Goal: Task Accomplishment & Management: Use online tool/utility

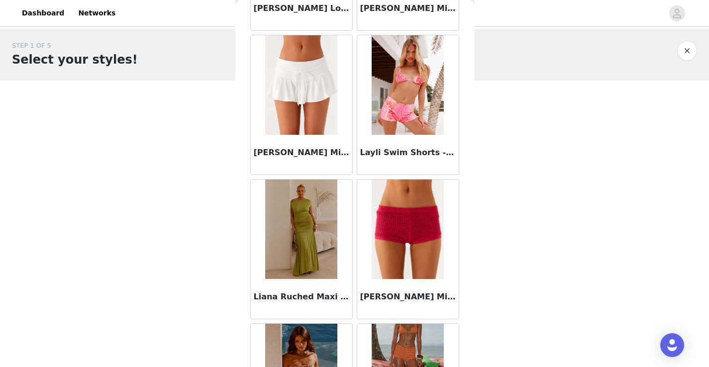
scroll to position [1394, 0]
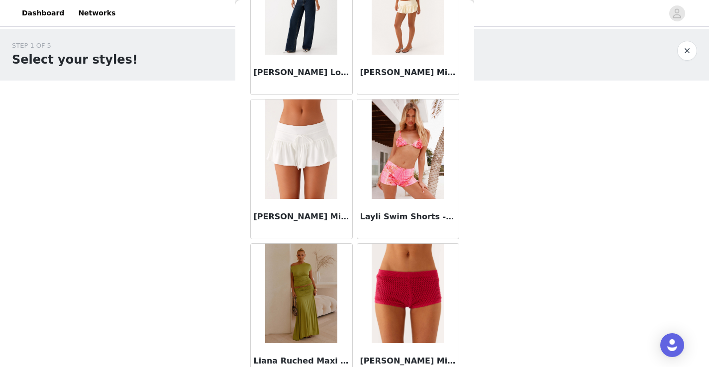
click at [689, 56] on button "button" at bounding box center [687, 51] width 20 height 20
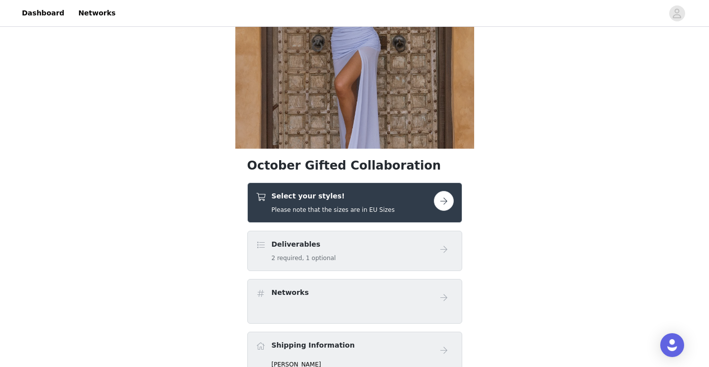
scroll to position [119, 0]
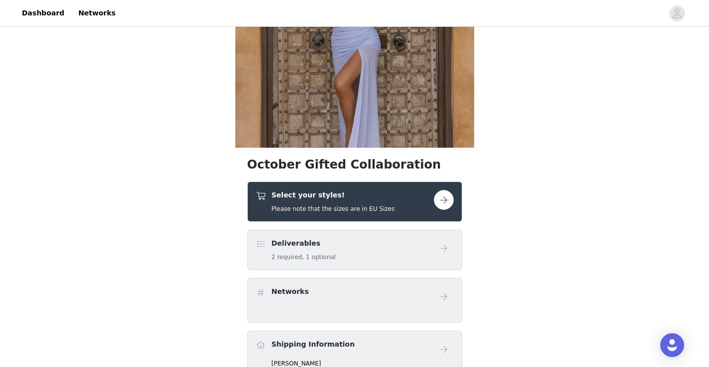
click at [373, 206] on h5 "Please note that the sizes are in EU Sizes" at bounding box center [333, 209] width 123 height 9
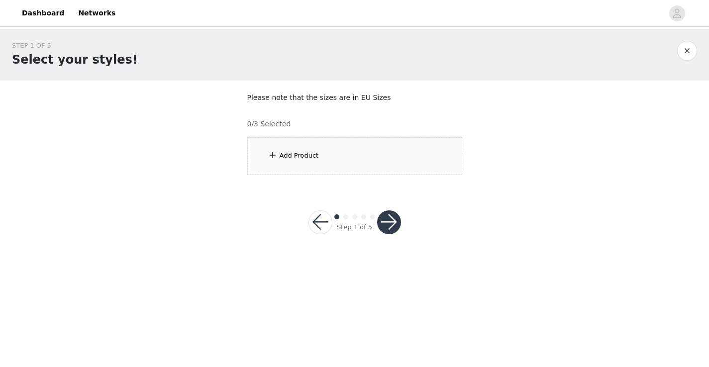
click at [341, 168] on div "Add Product" at bounding box center [354, 155] width 215 height 37
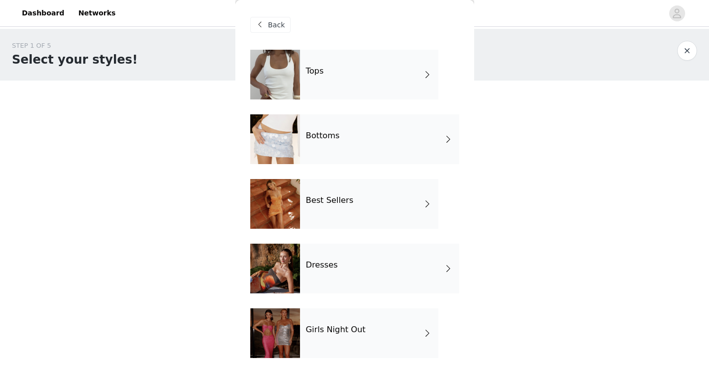
click at [380, 76] on div "Tops" at bounding box center [369, 75] width 138 height 50
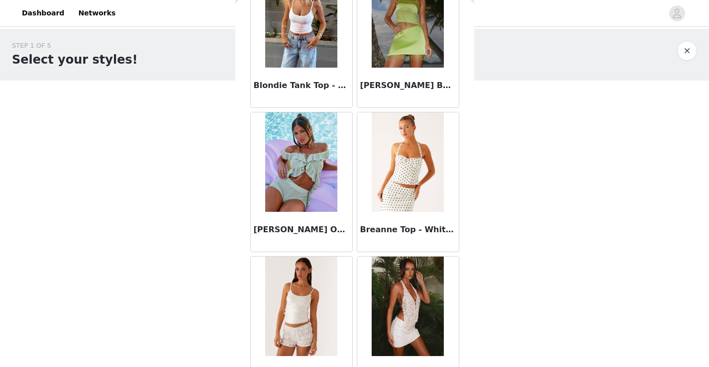
scroll to position [1155, 0]
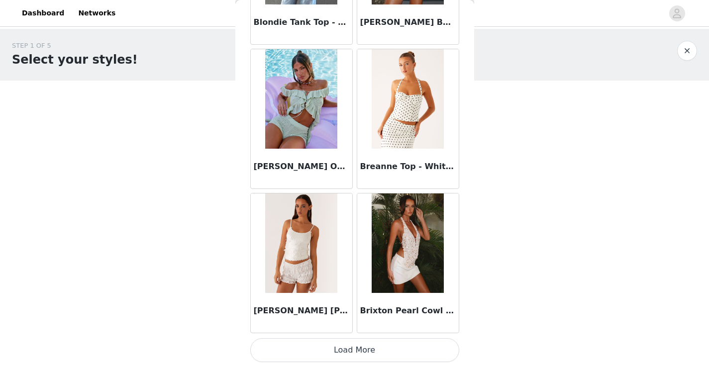
click at [356, 349] on button "Load More" at bounding box center [354, 350] width 209 height 24
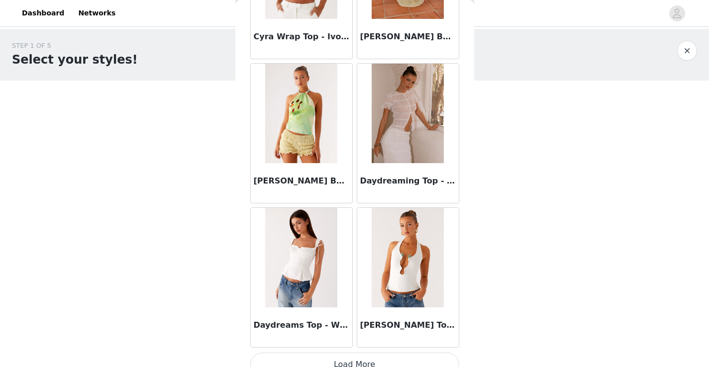
scroll to position [2599, 0]
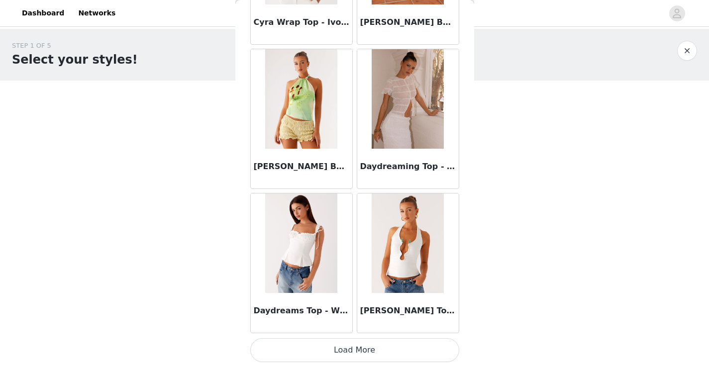
click at [374, 348] on button "Load More" at bounding box center [354, 350] width 209 height 24
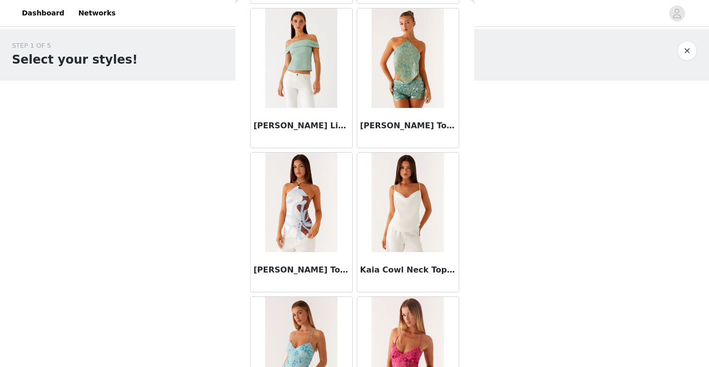
scroll to position [3651, 0]
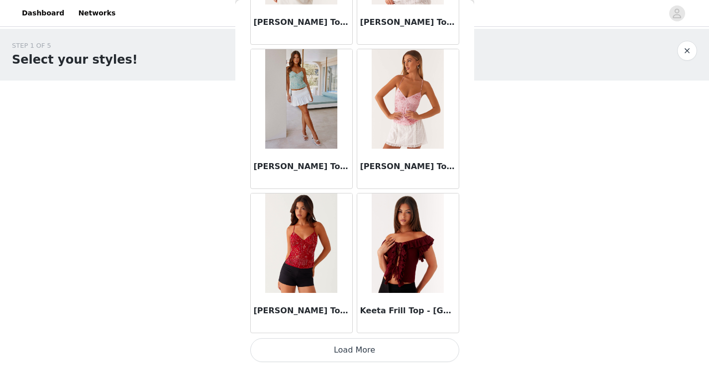
click at [371, 357] on button "Load More" at bounding box center [354, 350] width 209 height 24
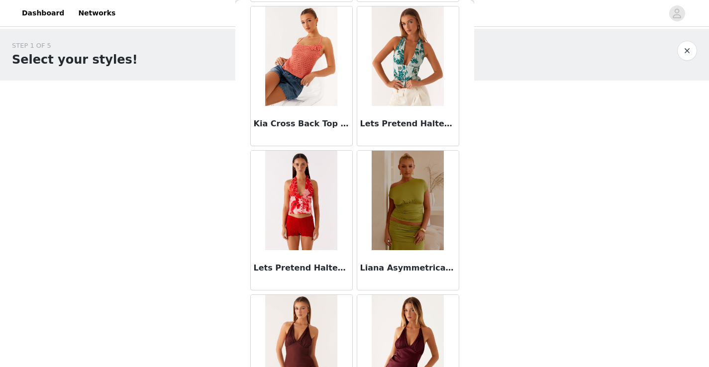
scroll to position [4361, 0]
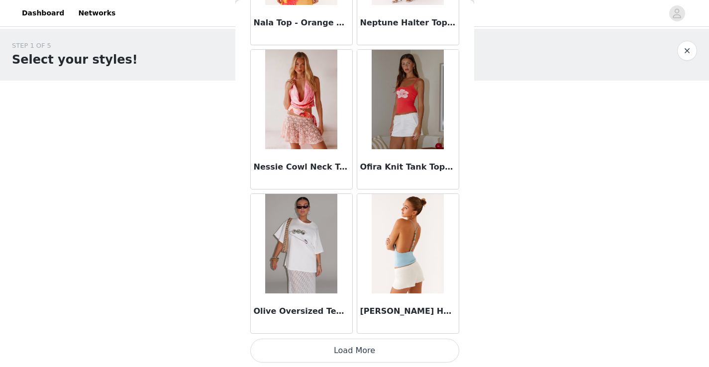
click at [372, 349] on button "Load More" at bounding box center [354, 351] width 209 height 24
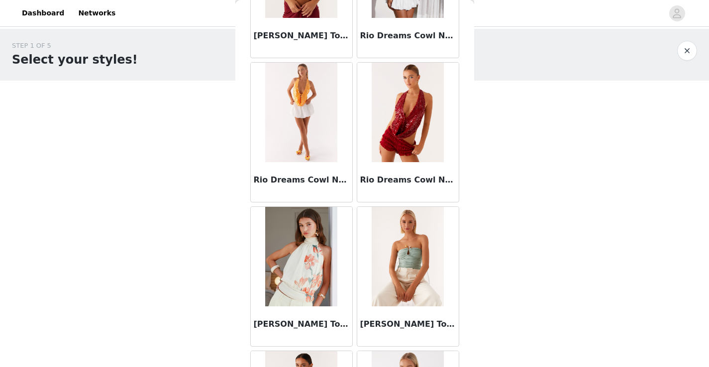
scroll to position [6928, 0]
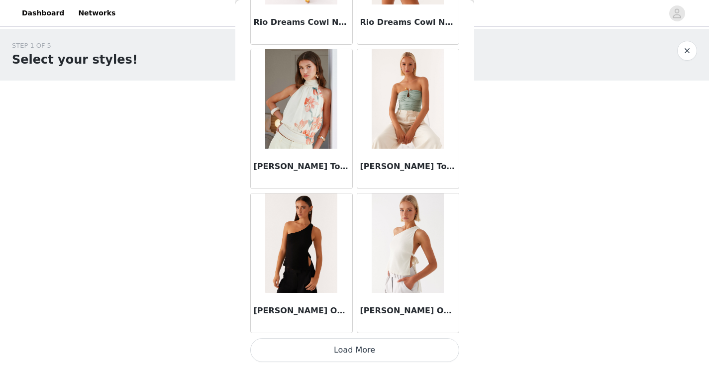
click at [352, 344] on button "Load More" at bounding box center [354, 350] width 209 height 24
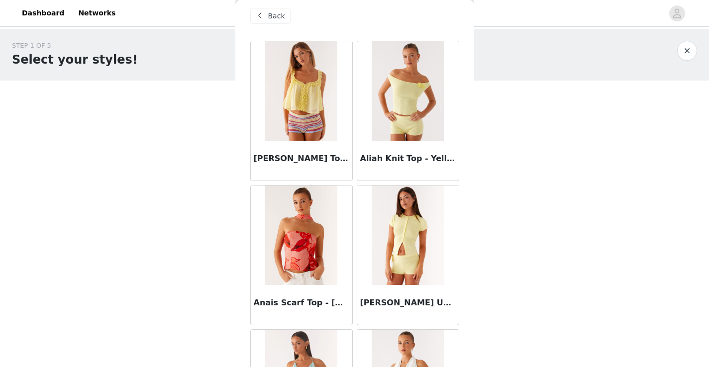
scroll to position [0, 0]
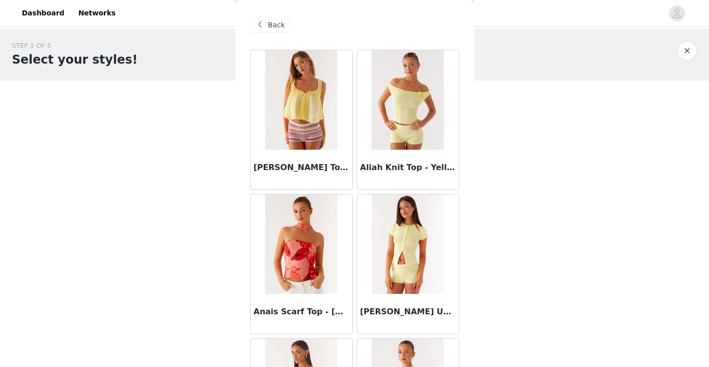
click at [264, 28] on span at bounding box center [260, 25] width 12 height 12
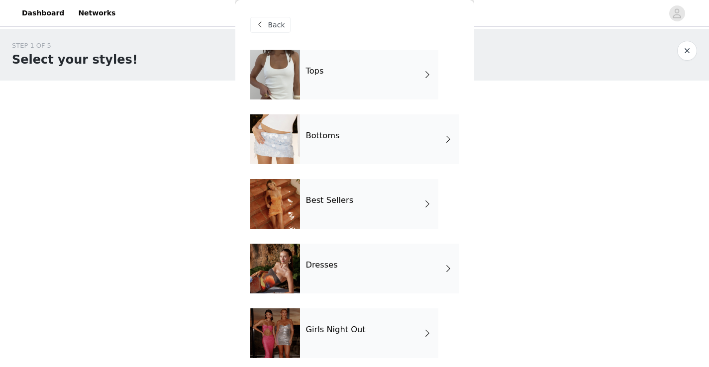
click at [358, 219] on div "Best Sellers" at bounding box center [369, 204] width 138 height 50
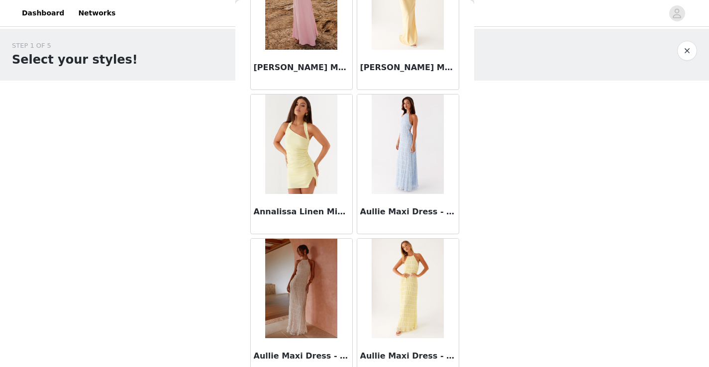
scroll to position [1155, 0]
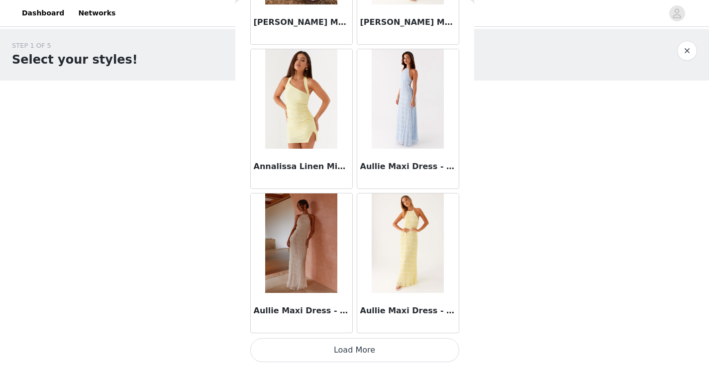
click at [372, 342] on button "Load More" at bounding box center [354, 350] width 209 height 24
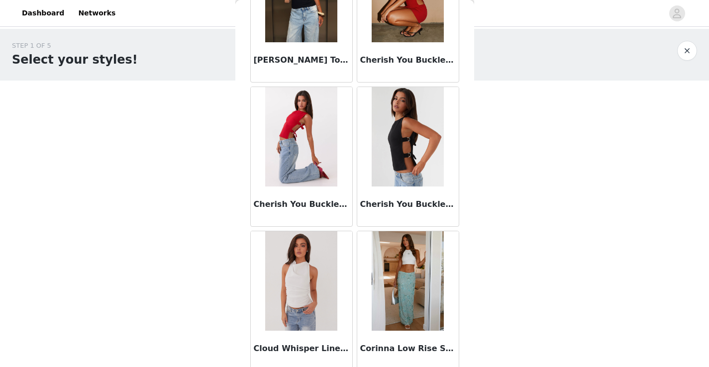
scroll to position [2599, 0]
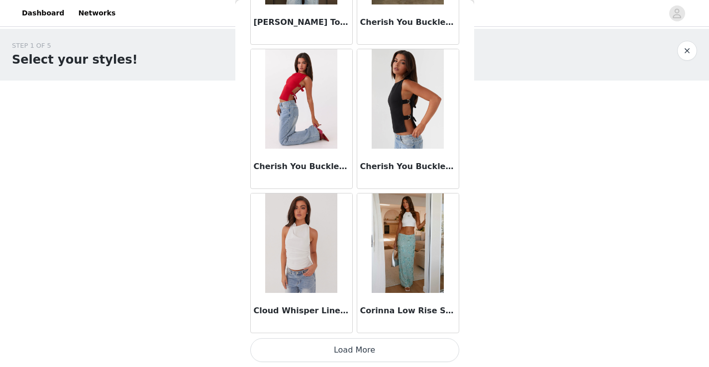
click at [384, 355] on button "Load More" at bounding box center [354, 350] width 209 height 24
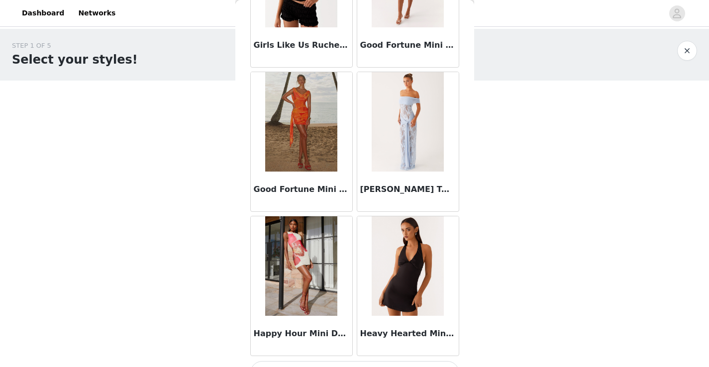
scroll to position [4042, 0]
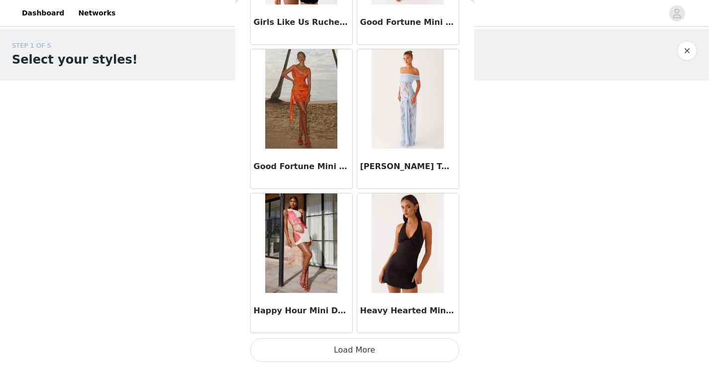
click at [384, 347] on button "Load More" at bounding box center [354, 350] width 209 height 24
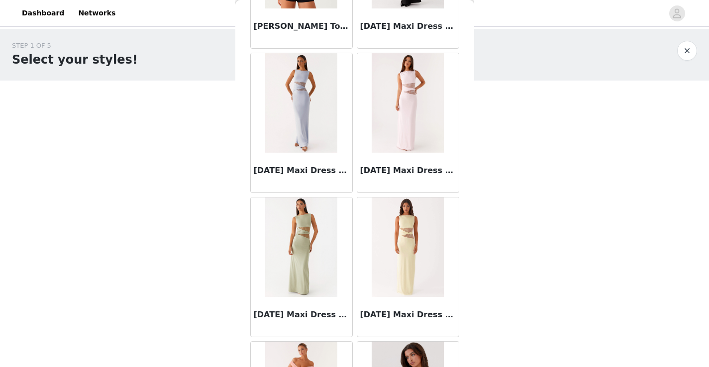
scroll to position [5485, 0]
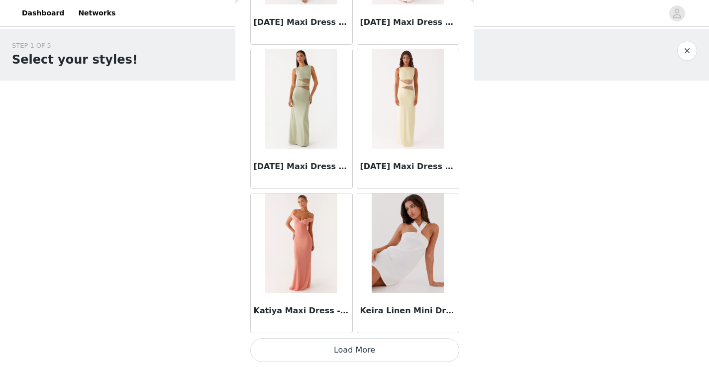
click at [384, 349] on button "Load More" at bounding box center [354, 350] width 209 height 24
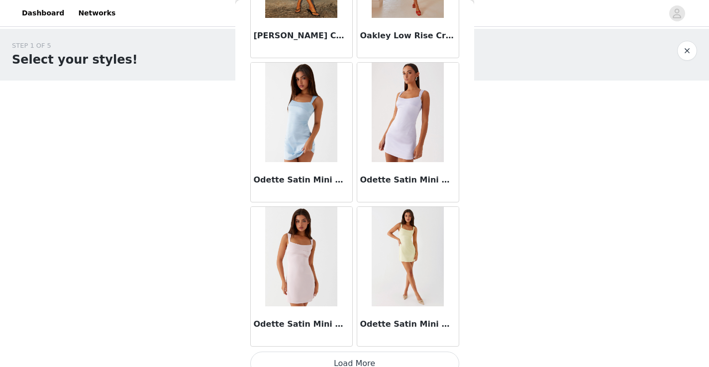
scroll to position [6928, 0]
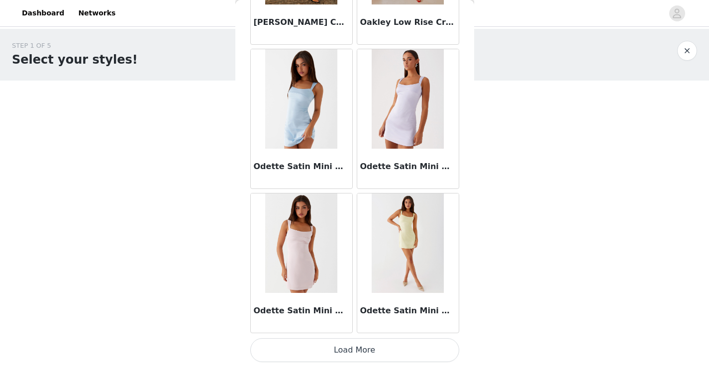
click at [384, 357] on button "Load More" at bounding box center [354, 350] width 209 height 24
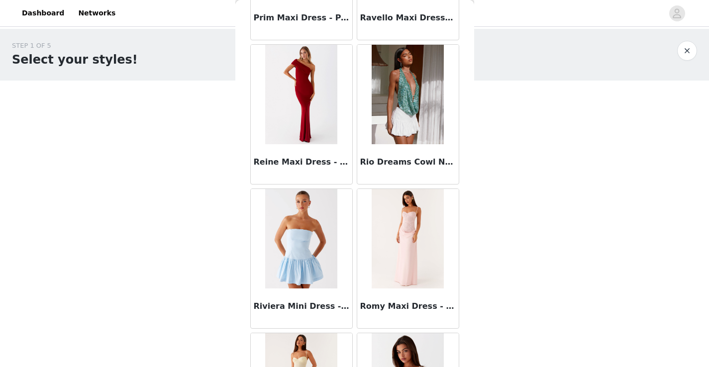
scroll to position [8371, 0]
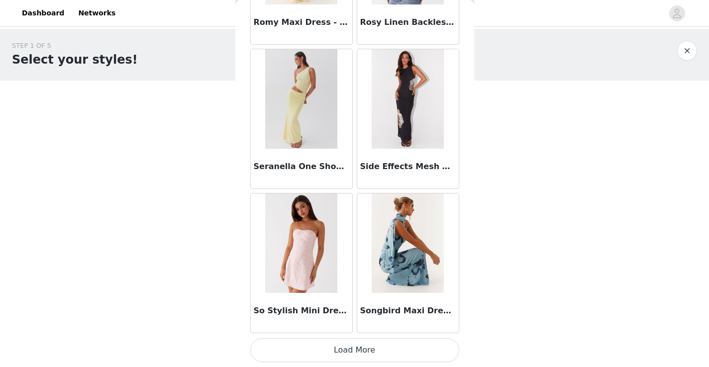
click at [693, 50] on button "button" at bounding box center [687, 51] width 20 height 20
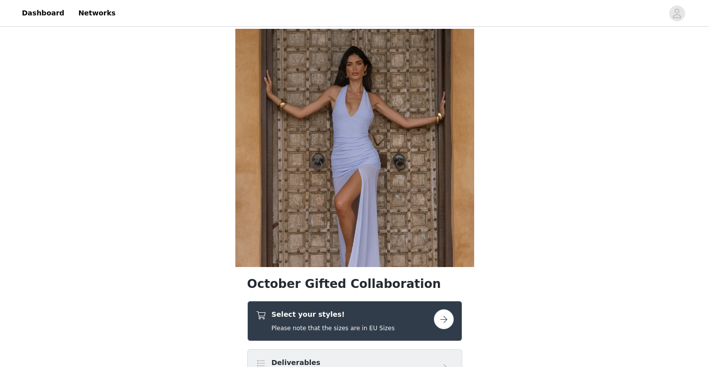
click at [362, 326] on h5 "Please note that the sizes are in EU Sizes" at bounding box center [333, 328] width 123 height 9
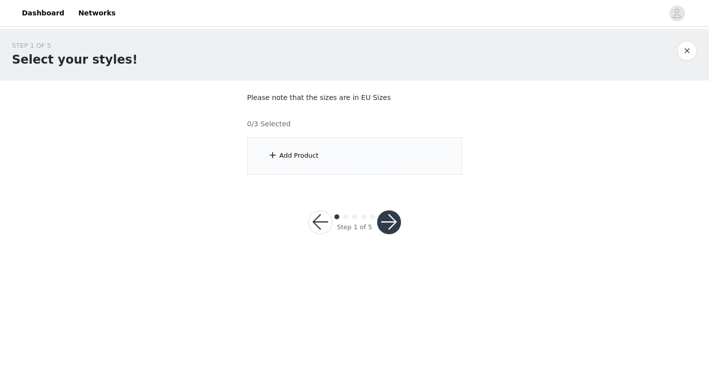
click at [386, 170] on div "Add Product" at bounding box center [354, 155] width 215 height 37
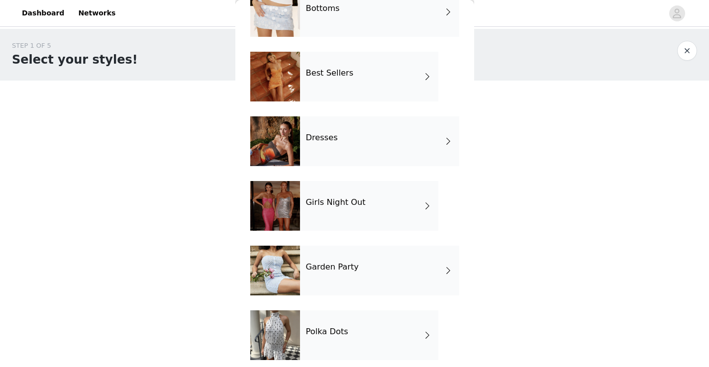
scroll to position [135, 0]
